Goal: Task Accomplishment & Management: Manage account settings

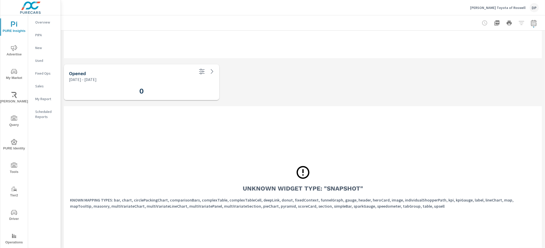
scroll to position [194, 0]
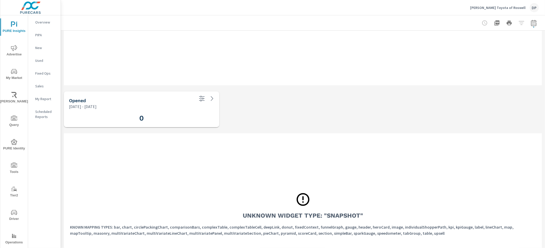
click at [511, 7] on p "[PERSON_NAME] Toyota of Roswell" at bounding box center [497, 7] width 55 height 5
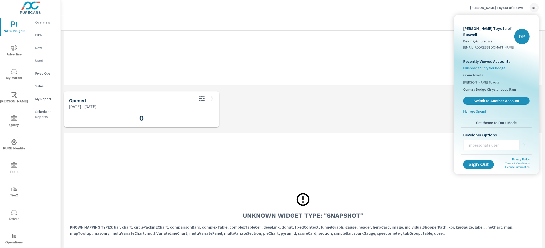
click at [485, 65] on span "Bluebonnet Chrysler Dodge" at bounding box center [484, 67] width 42 height 5
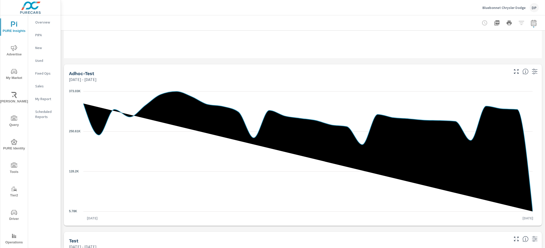
scroll to position [516, 0]
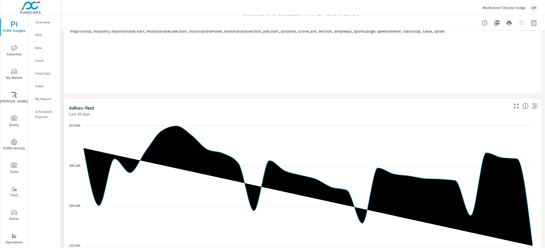
scroll to position [615, 0]
